Goal: Find specific page/section

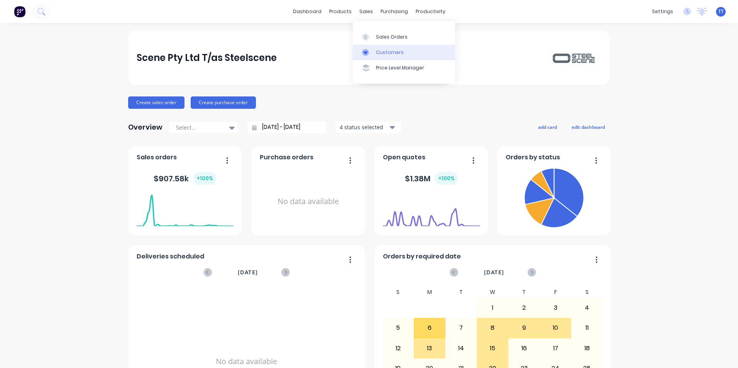
click at [390, 50] on div "Customers" at bounding box center [390, 52] width 28 height 7
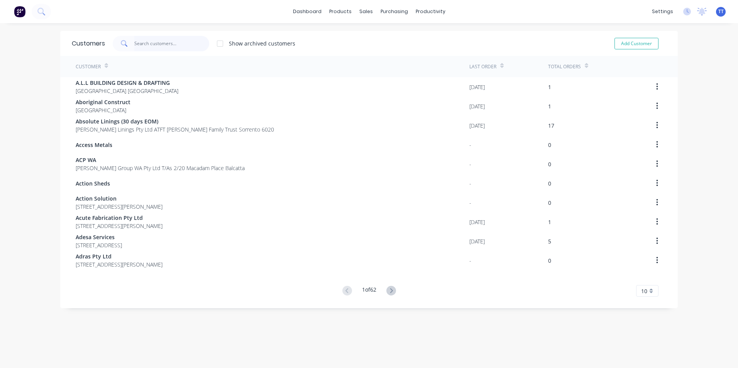
click at [140, 44] on input "text" at bounding box center [171, 43] width 75 height 15
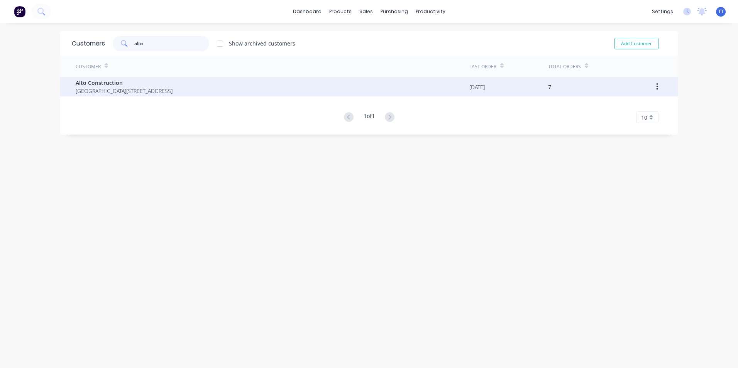
type input "alto"
click at [83, 83] on span "Alto Construction" at bounding box center [124, 83] width 97 height 8
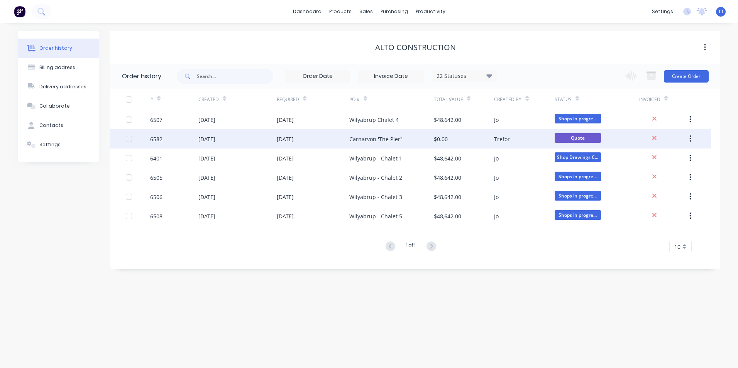
click at [384, 138] on div "Carnarvon 'The Pier"" at bounding box center [375, 139] width 53 height 8
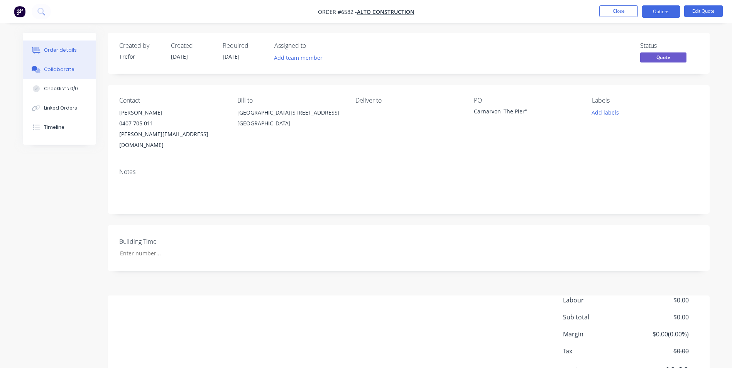
click at [69, 68] on div "Collaborate" at bounding box center [59, 69] width 30 height 7
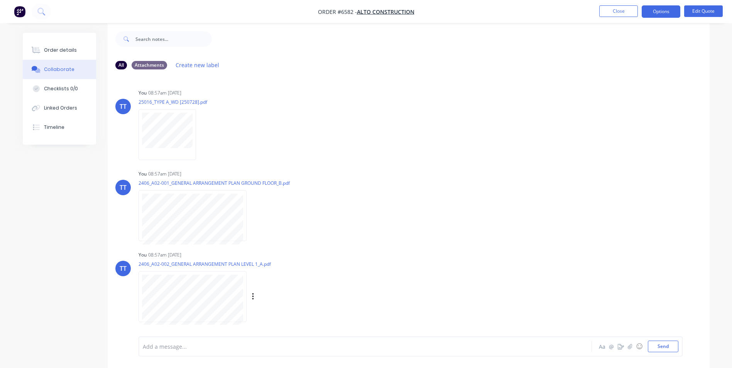
scroll to position [12, 0]
